Goal: Check status: Check status

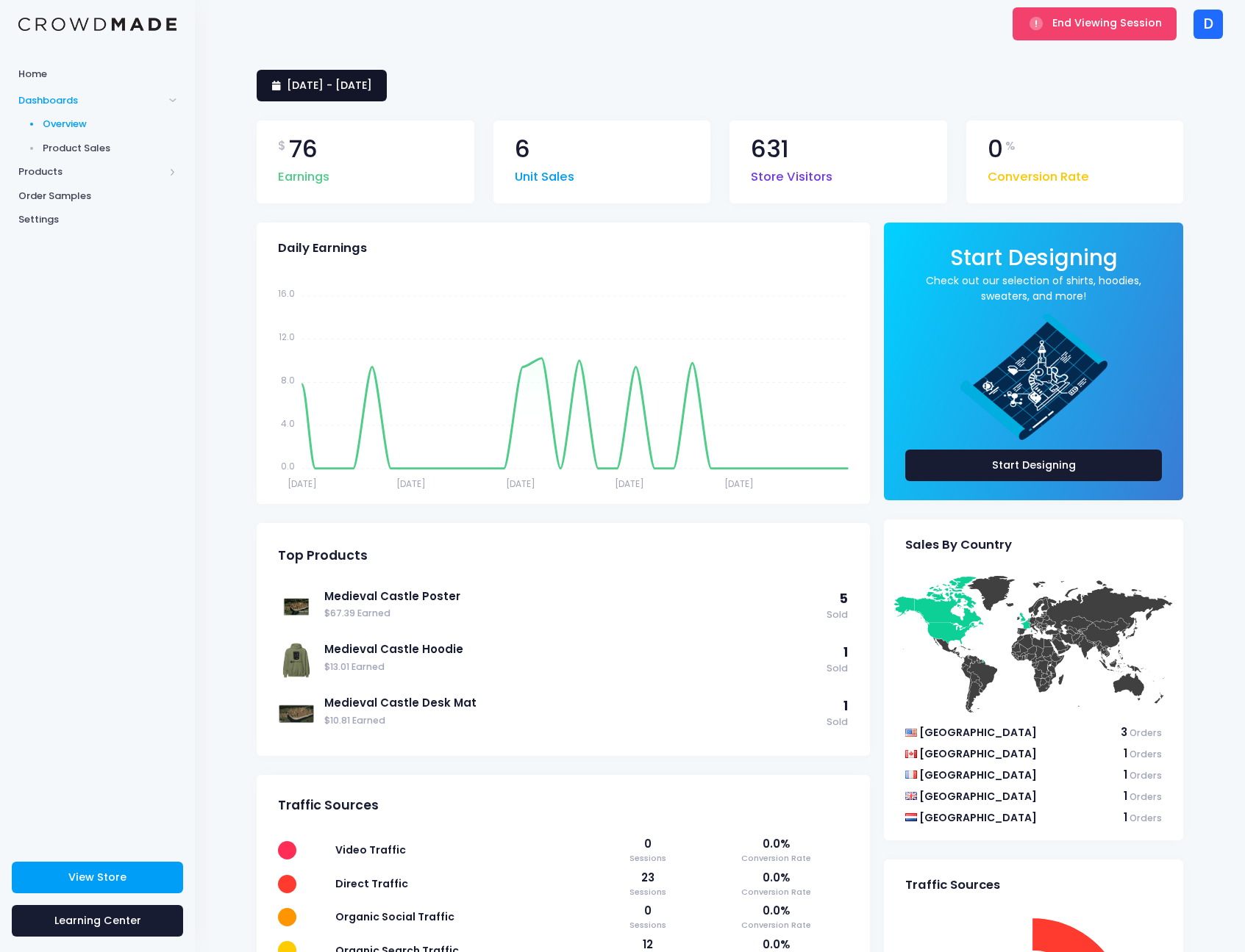
click at [386, 96] on link "[DATE] - [DATE]" at bounding box center [322, 86] width 130 height 32
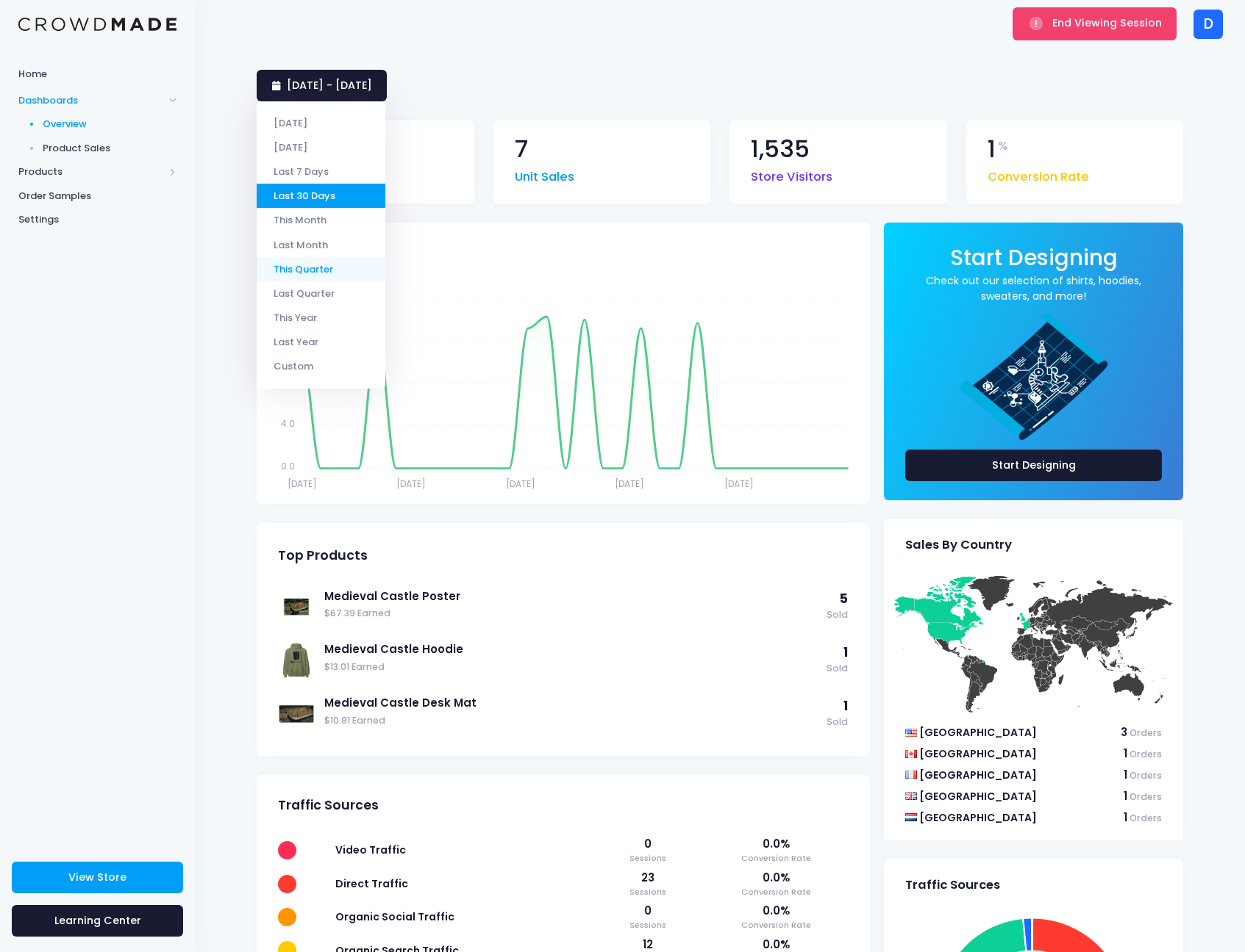
click at [318, 266] on li "This Quarter" at bounding box center [321, 269] width 129 height 24
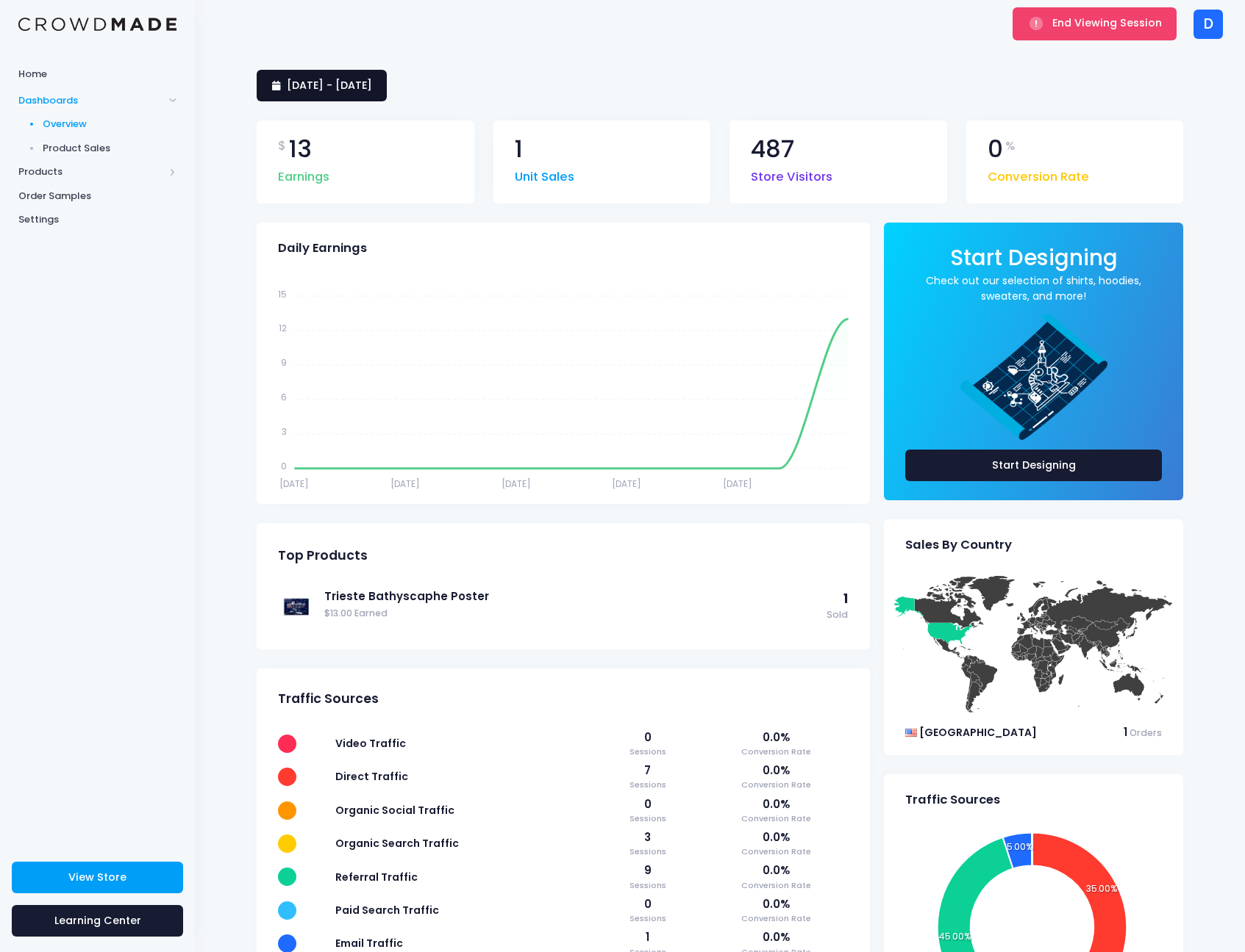
click at [372, 84] on span "[DATE] - [DATE]" at bounding box center [329, 86] width 86 height 15
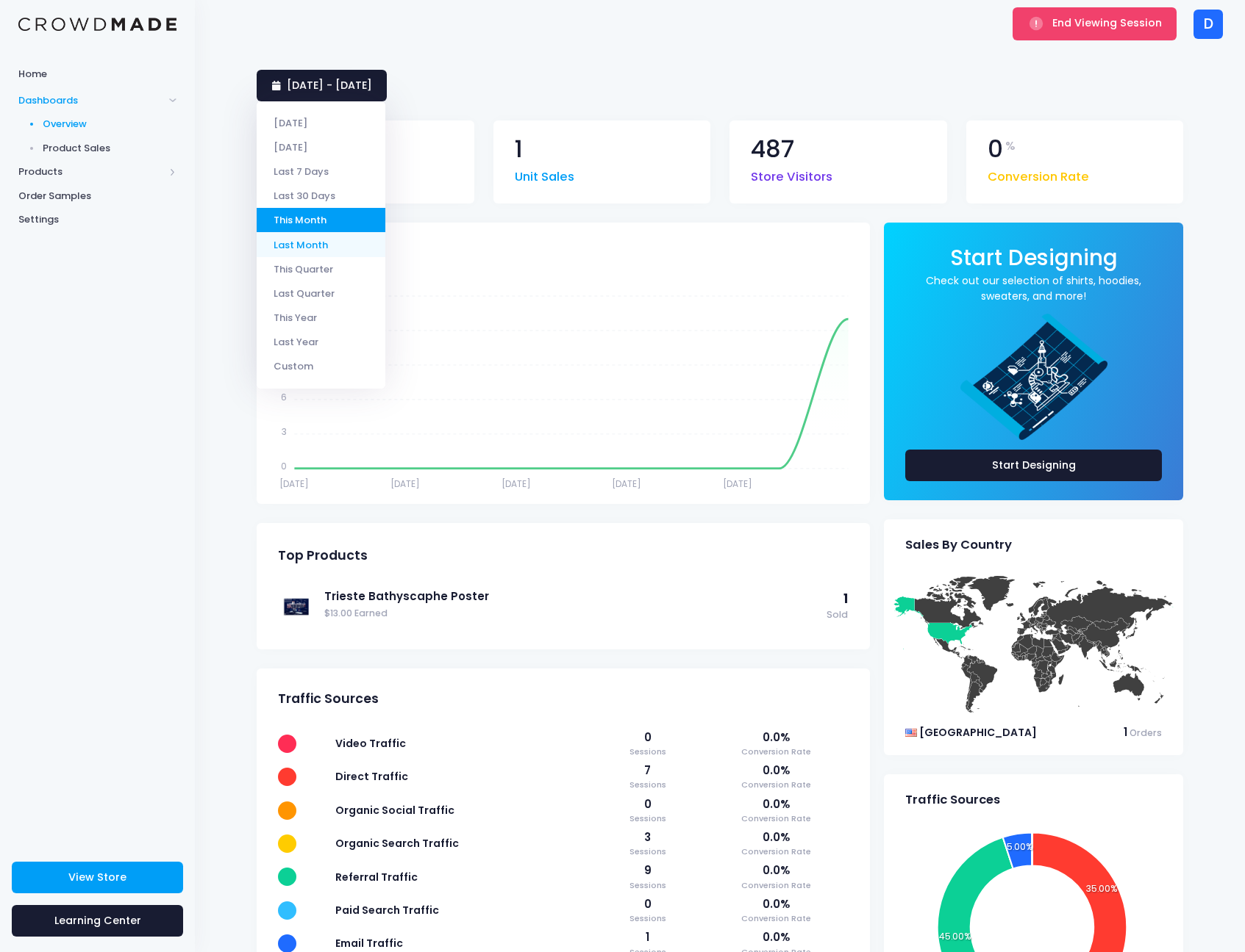
click at [328, 252] on li "Last Month" at bounding box center [321, 244] width 129 height 24
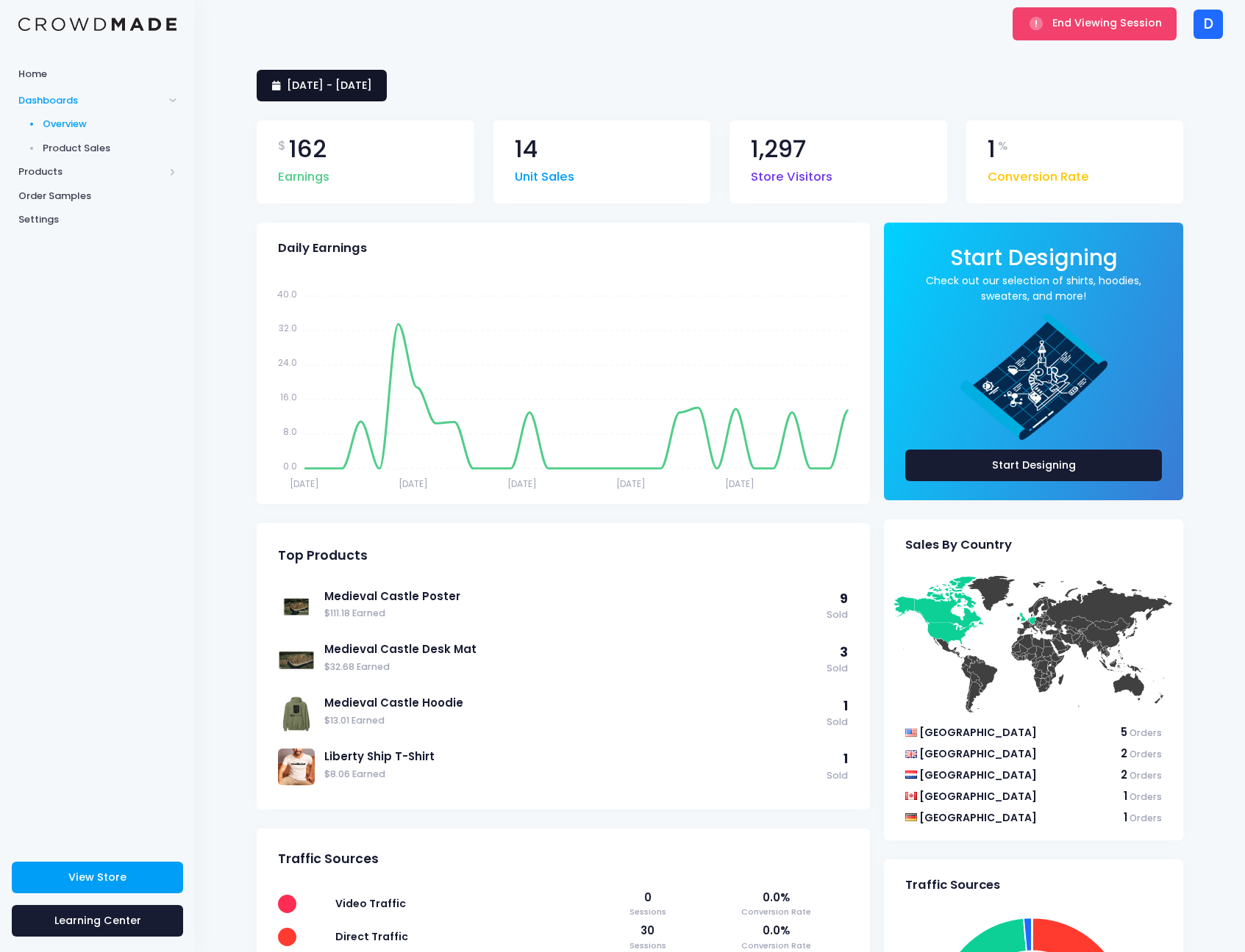
click at [362, 86] on span "1 September 2025 - 30 September 2025" at bounding box center [329, 86] width 86 height 15
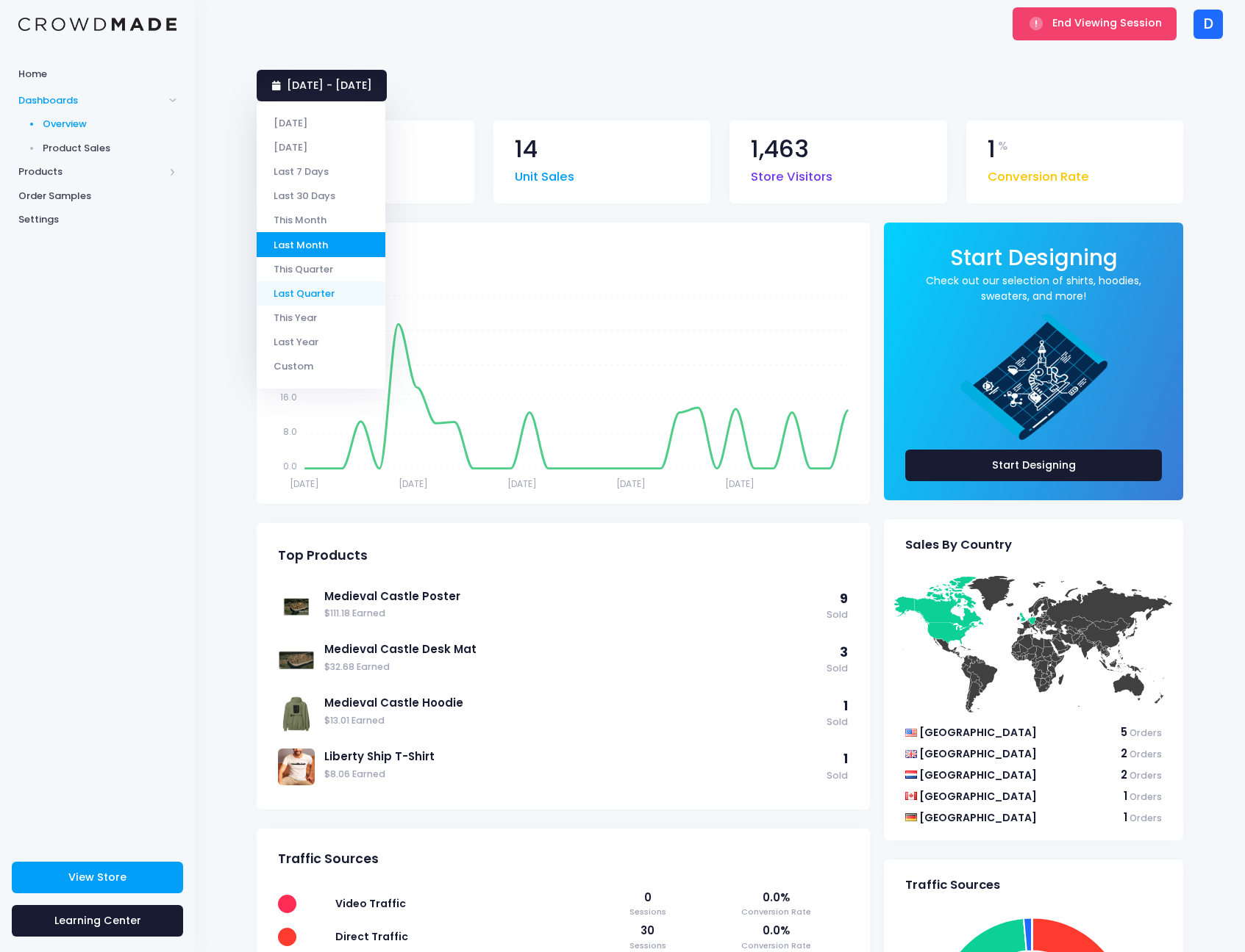
click at [319, 290] on li "Last Quarter" at bounding box center [321, 293] width 129 height 24
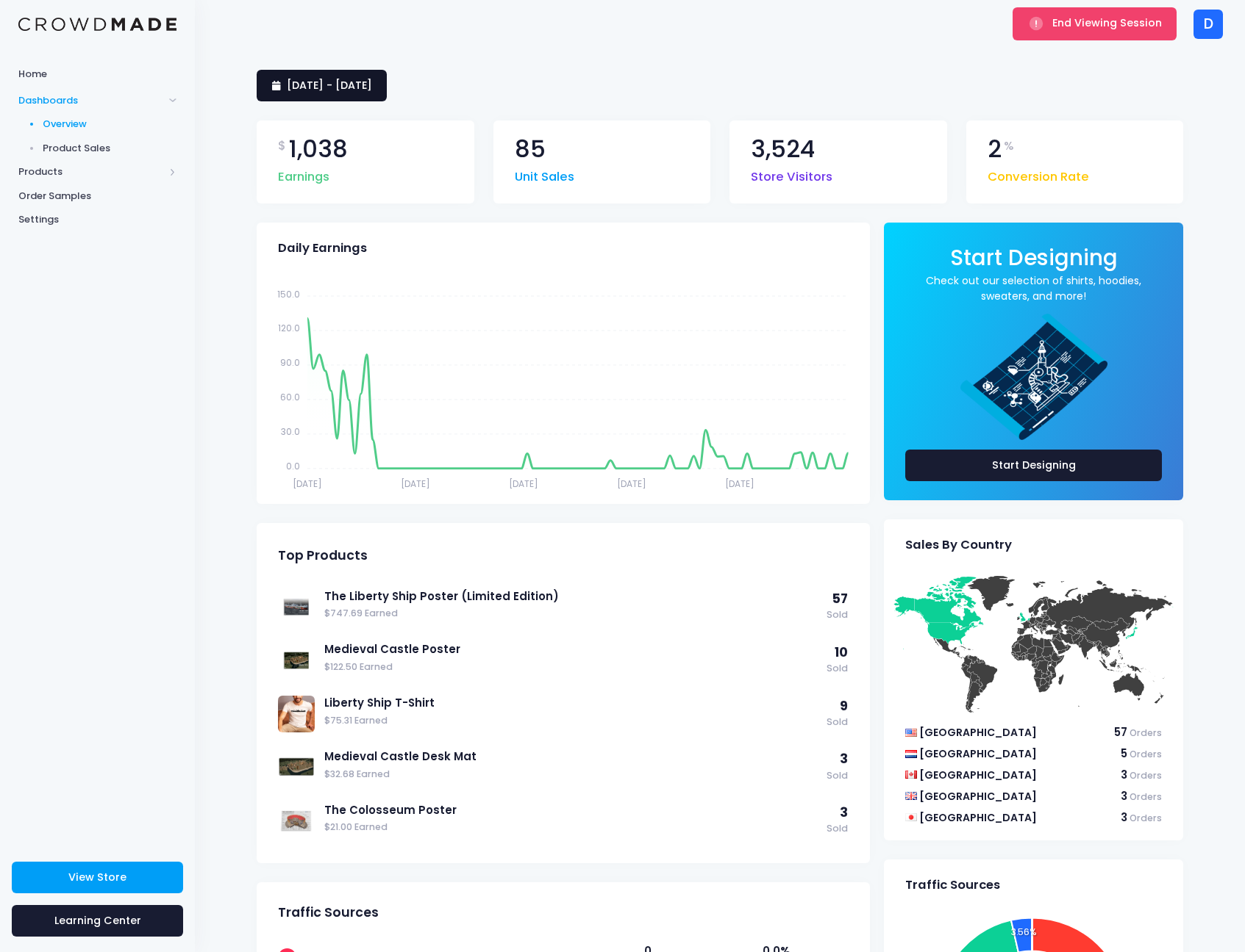
click at [367, 84] on span "1 July 2025 - 30 September 2025" at bounding box center [329, 86] width 86 height 15
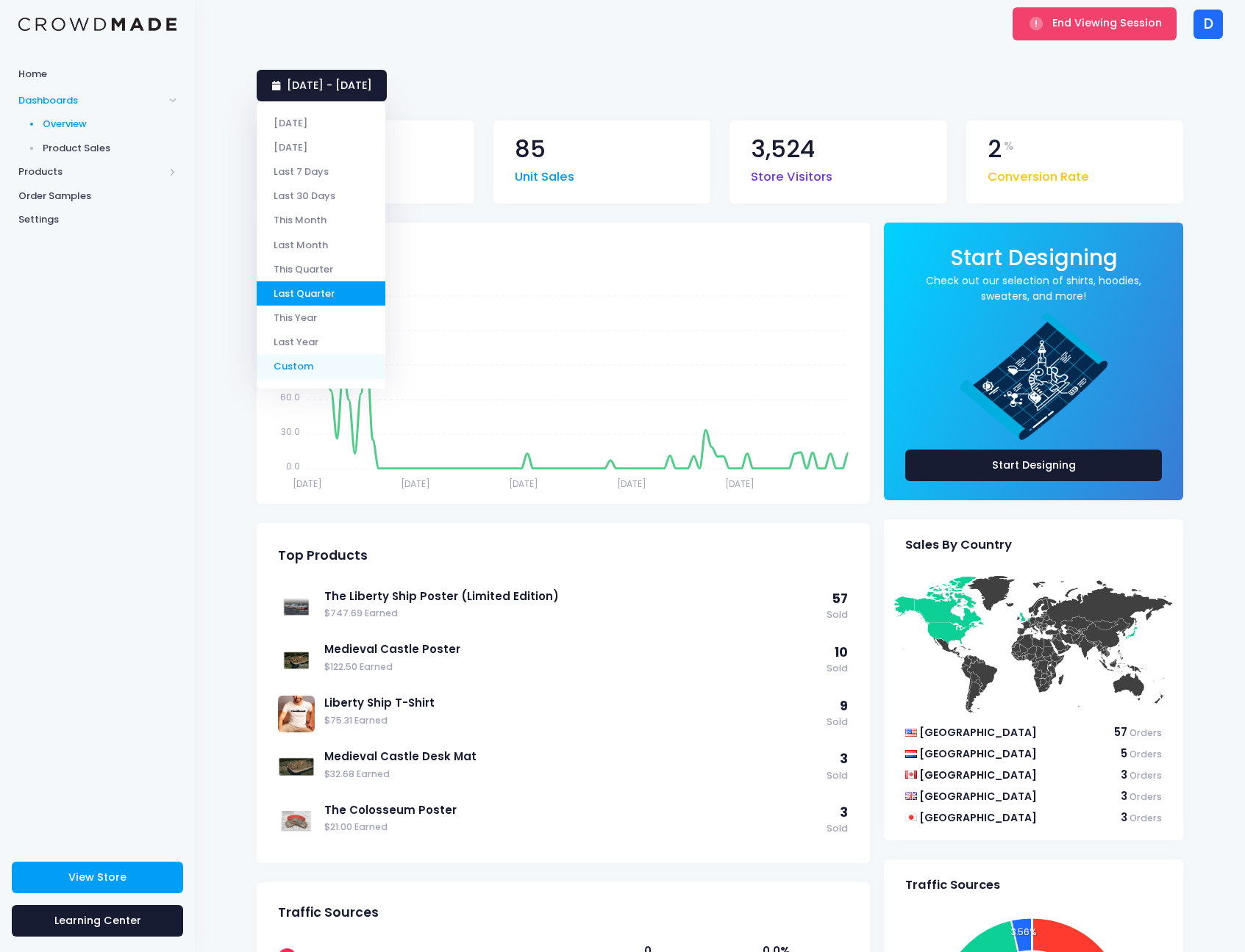
click at [312, 358] on li "Custom" at bounding box center [321, 366] width 129 height 24
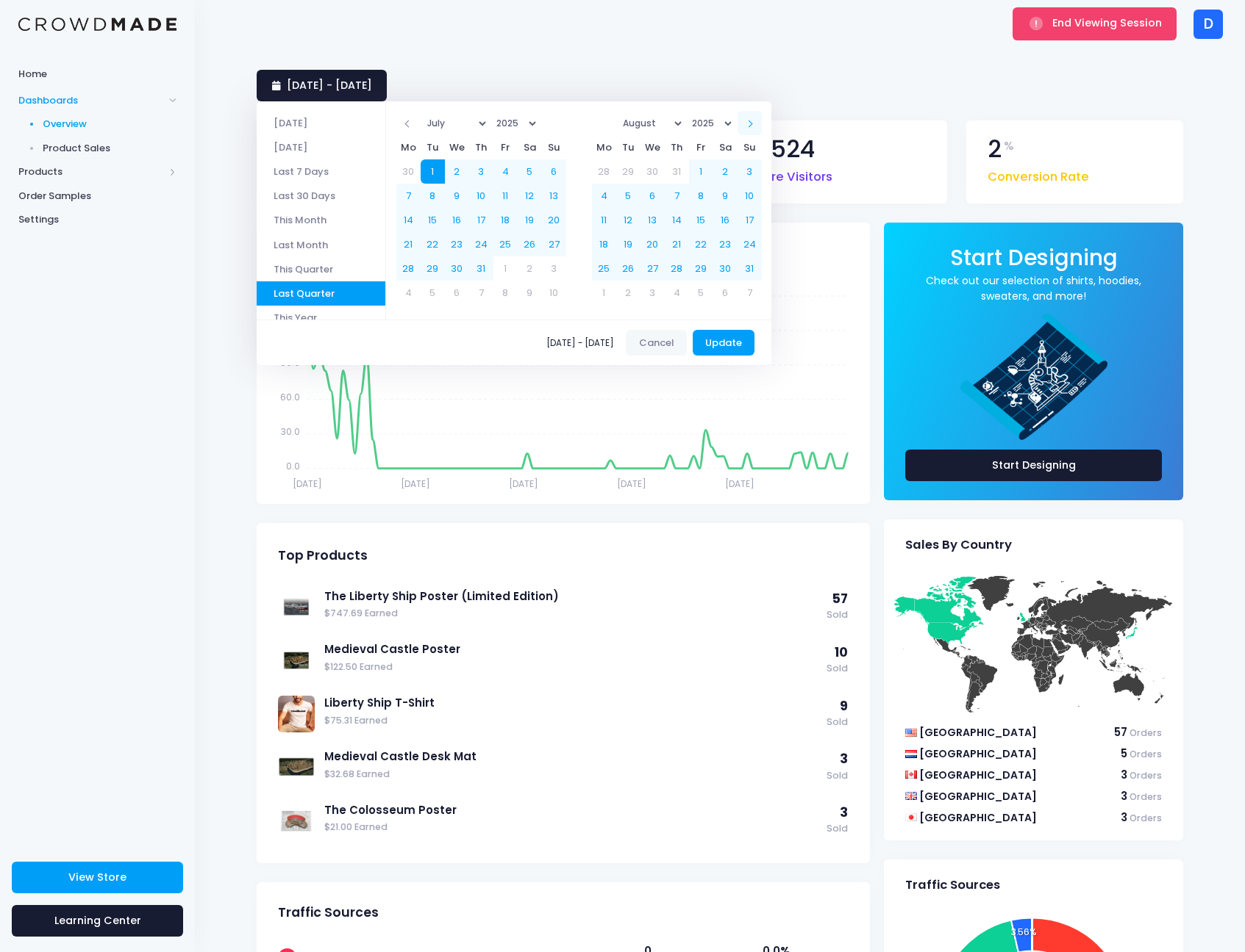
click at [755, 116] on th at bounding box center [749, 123] width 24 height 24
click at [372, 78] on span "1 July 2025 - 30 September 2025" at bounding box center [329, 86] width 86 height 15
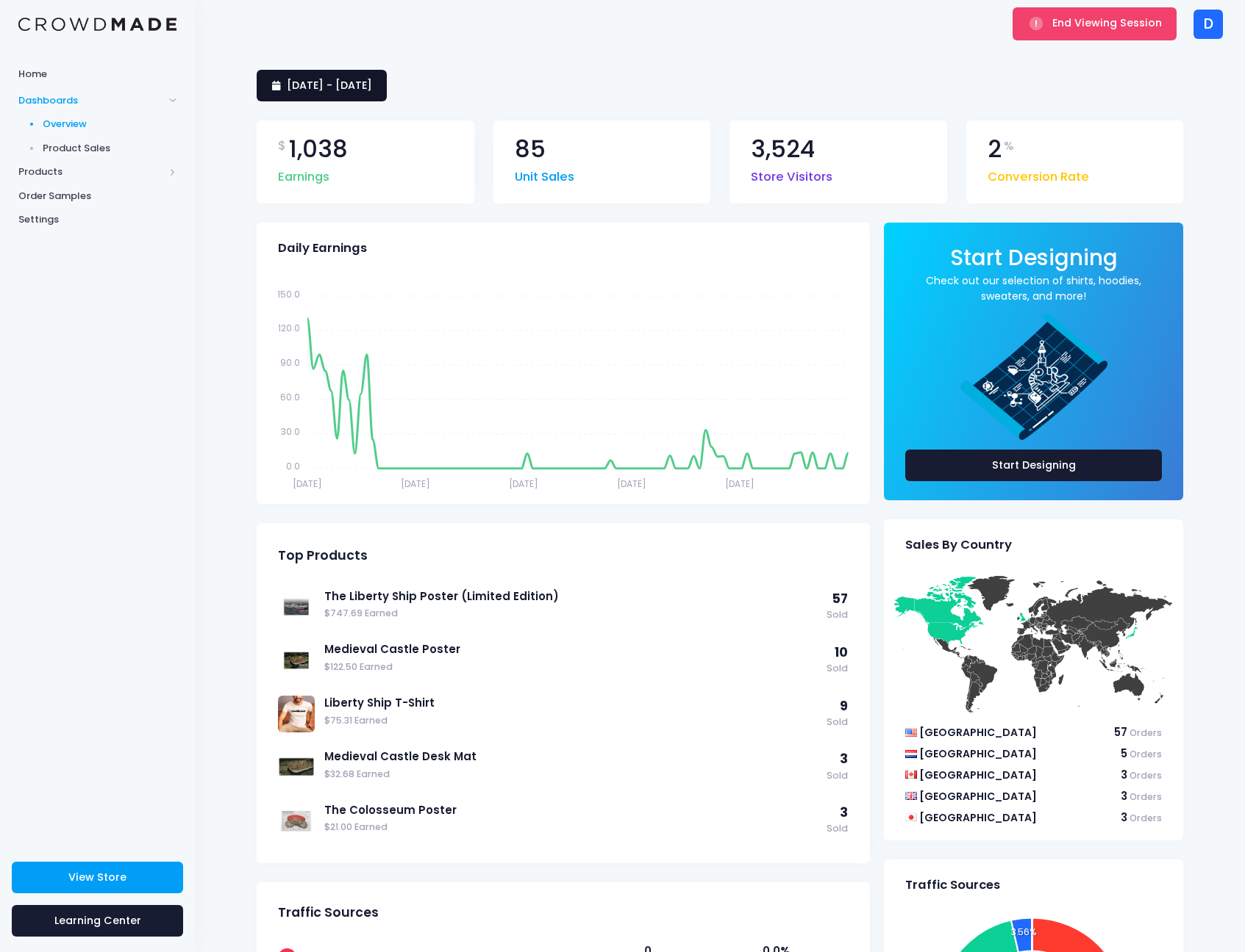
click at [337, 96] on link "1 July 2025 - 30 September 2025" at bounding box center [322, 86] width 130 height 32
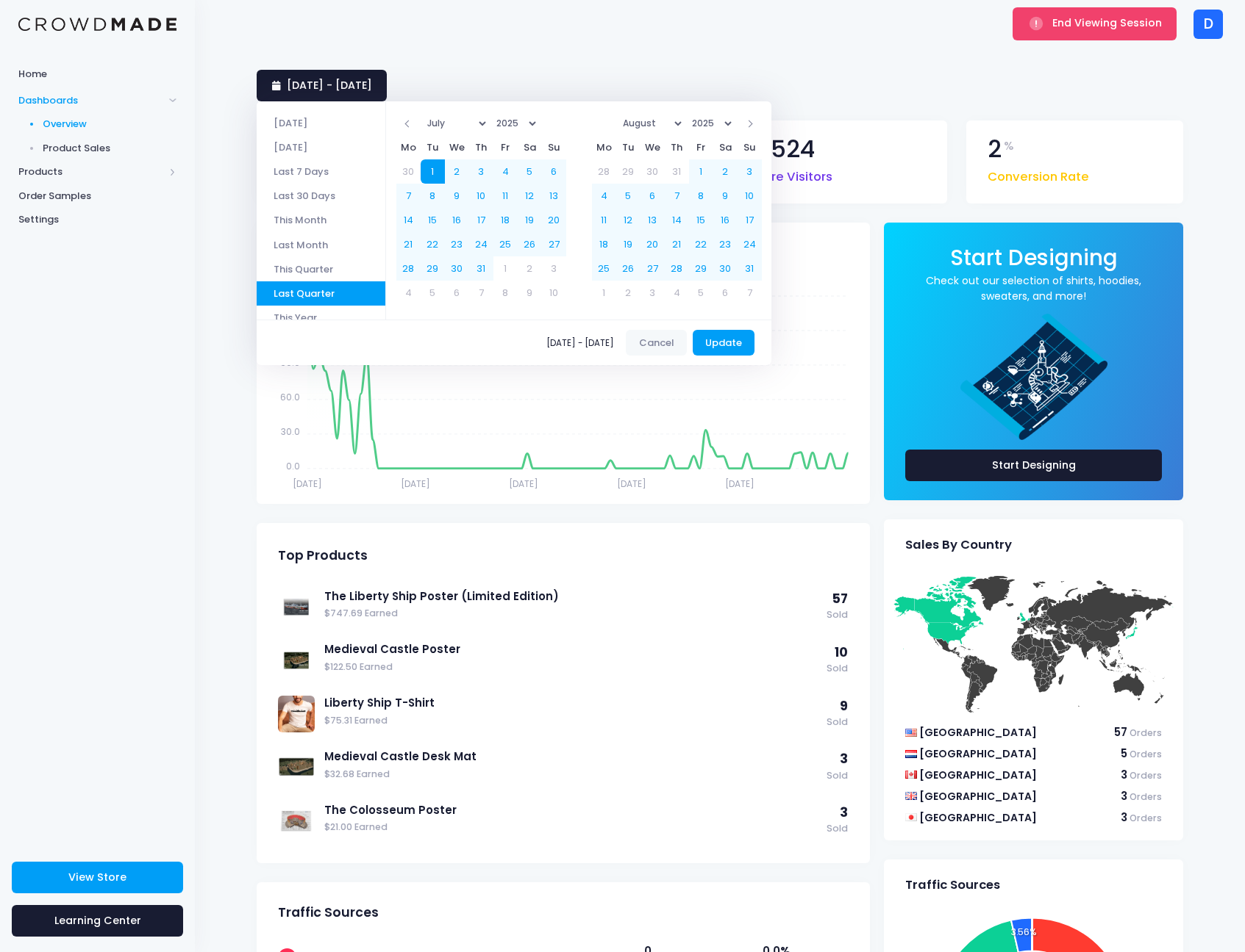
scroll to position [13, 0]
click at [307, 297] on li "This Year" at bounding box center [321, 304] width 129 height 24
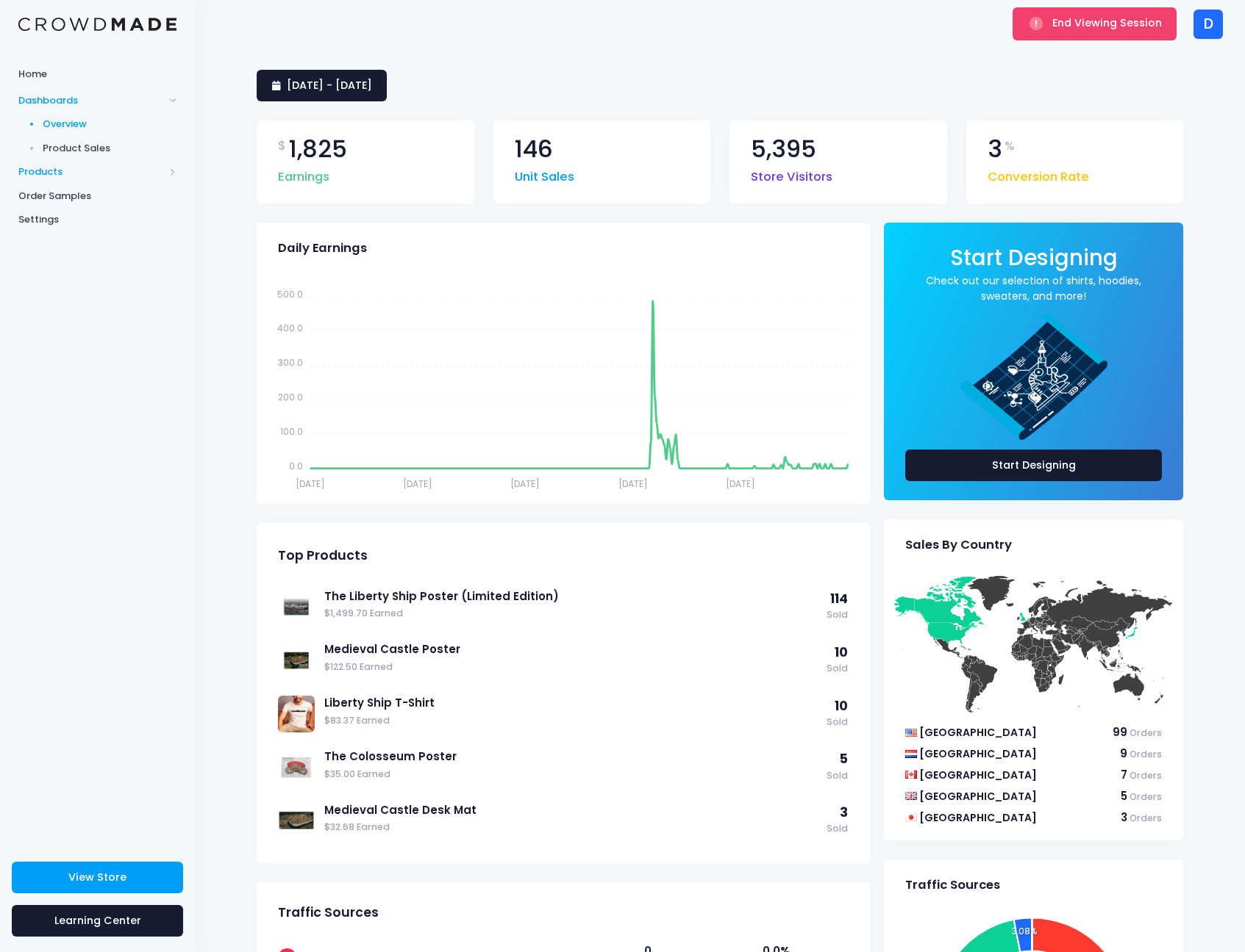
click at [73, 172] on span "Products" at bounding box center [91, 172] width 145 height 15
click at [78, 465] on div "Home Dashboards Overview Product Sales Products Product Builder Product Editor …" at bounding box center [97, 449] width 194 height 778
